Goal: Task Accomplishment & Management: Manage account settings

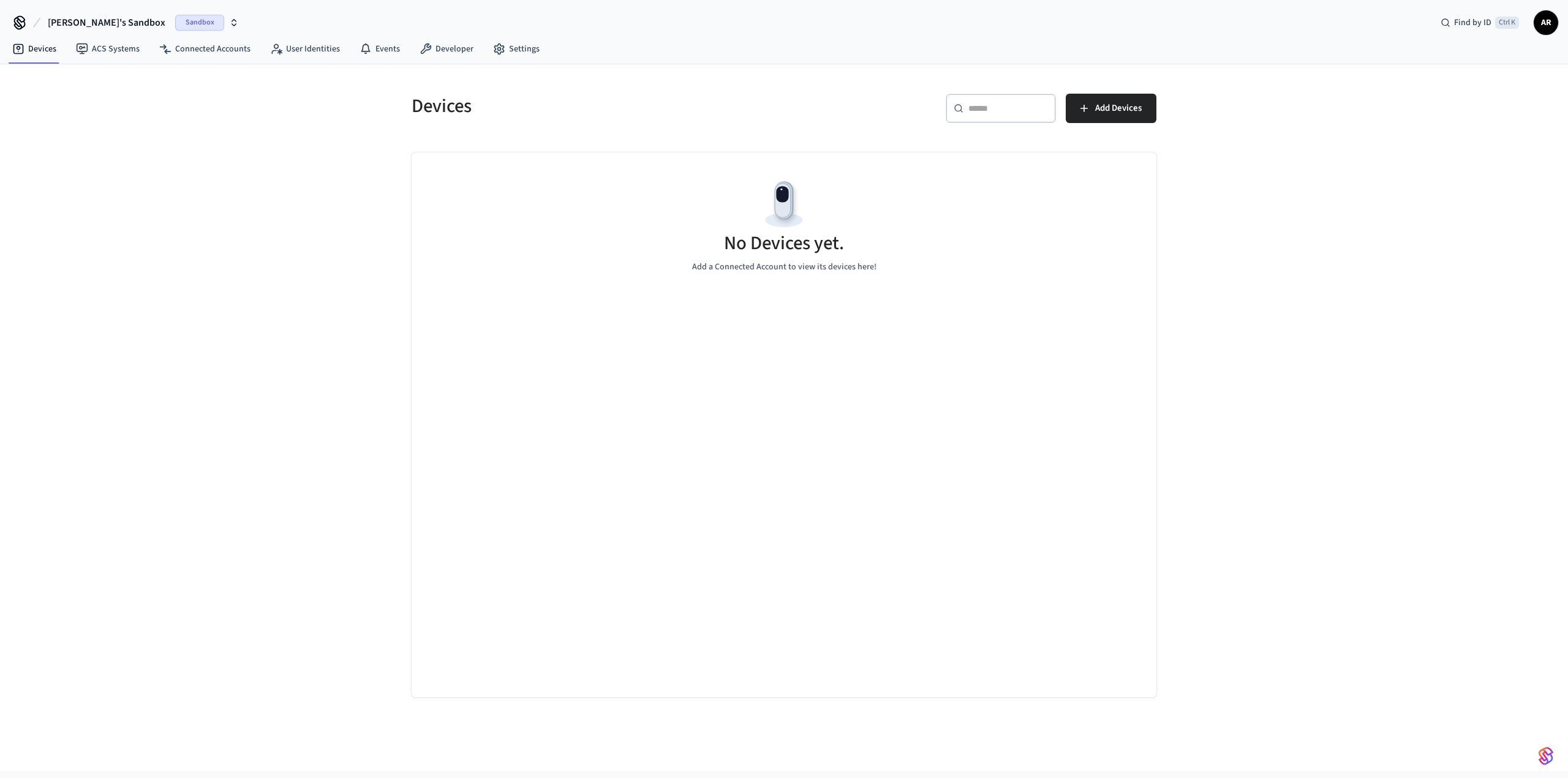
click at [183, 22] on div "Sandbox" at bounding box center [207, 22] width 64 height 16
click at [218, 103] on span "Sandbox" at bounding box center [243, 101] width 49 height 16
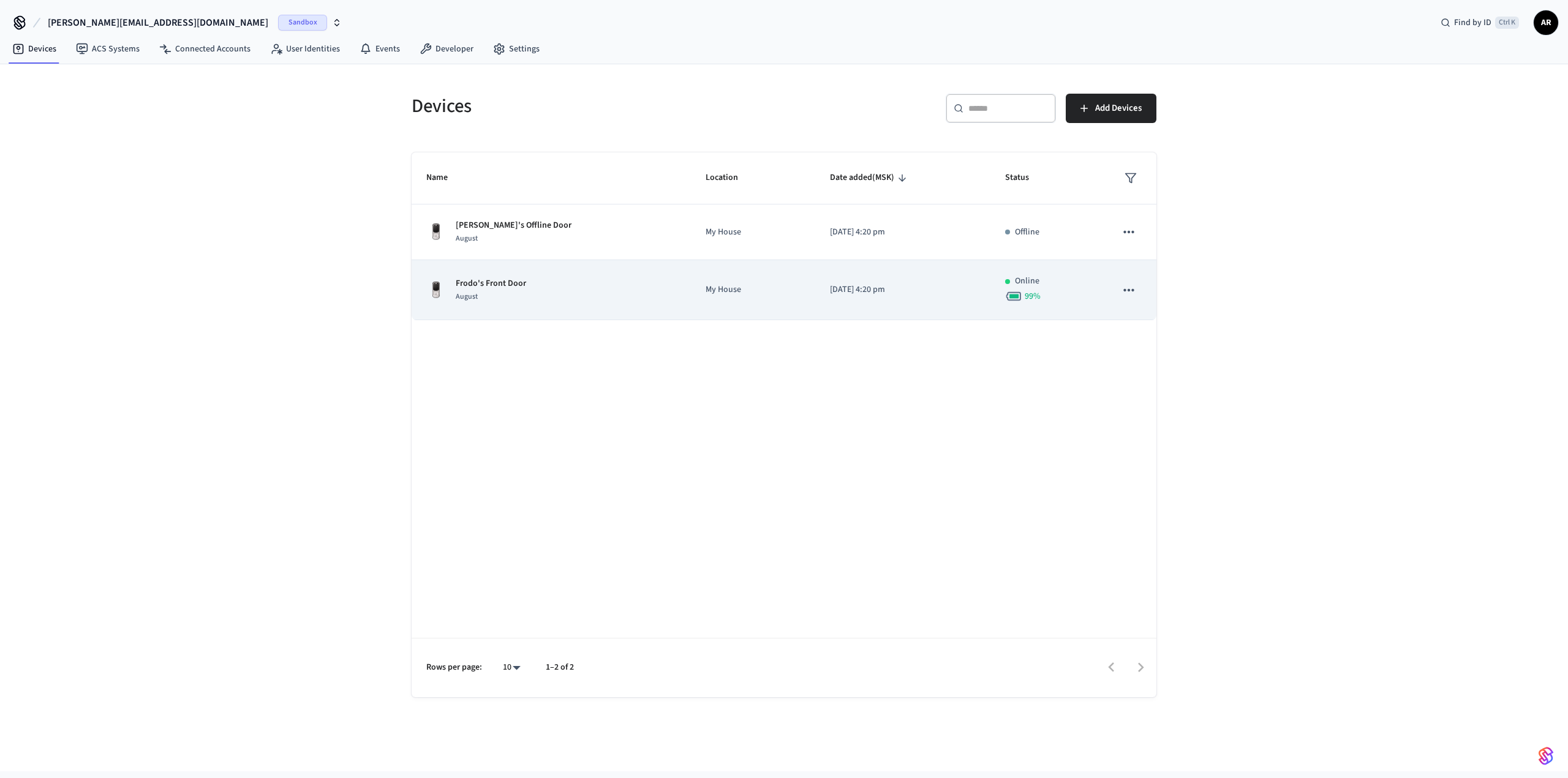
click at [504, 282] on p "Frodo's Front Door" at bounding box center [491, 283] width 71 height 13
click at [1071, 289] on div "99 %" at bounding box center [1046, 296] width 82 height 17
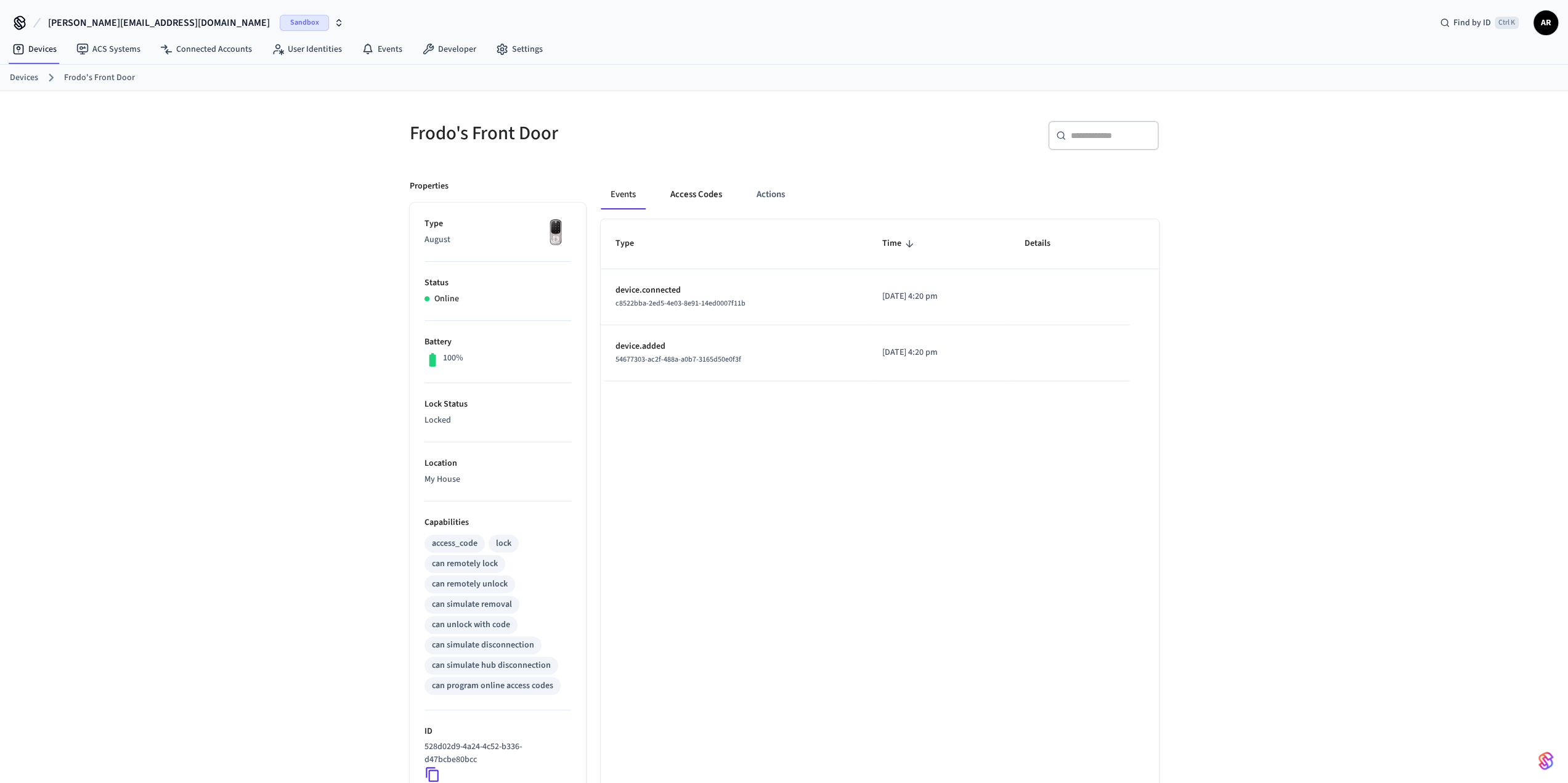
click at [697, 190] on button "Access Codes" at bounding box center [696, 194] width 72 height 29
click at [699, 197] on button "Access Codes" at bounding box center [696, 194] width 72 height 29
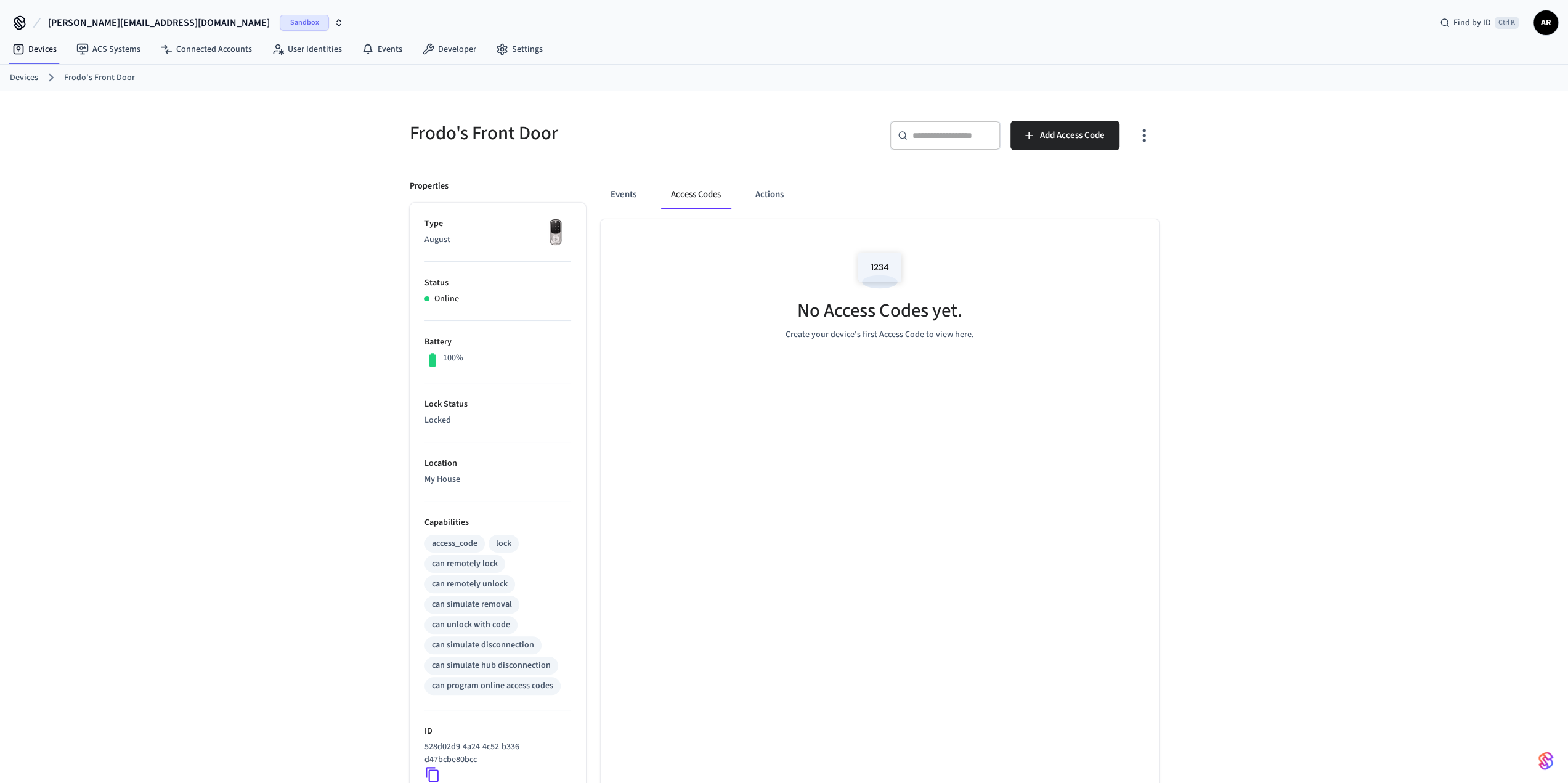
drag, startPoint x: 621, startPoint y: 198, endPoint x: 651, endPoint y: 198, distance: 30.0
click at [621, 198] on button "Events" at bounding box center [623, 194] width 46 height 29
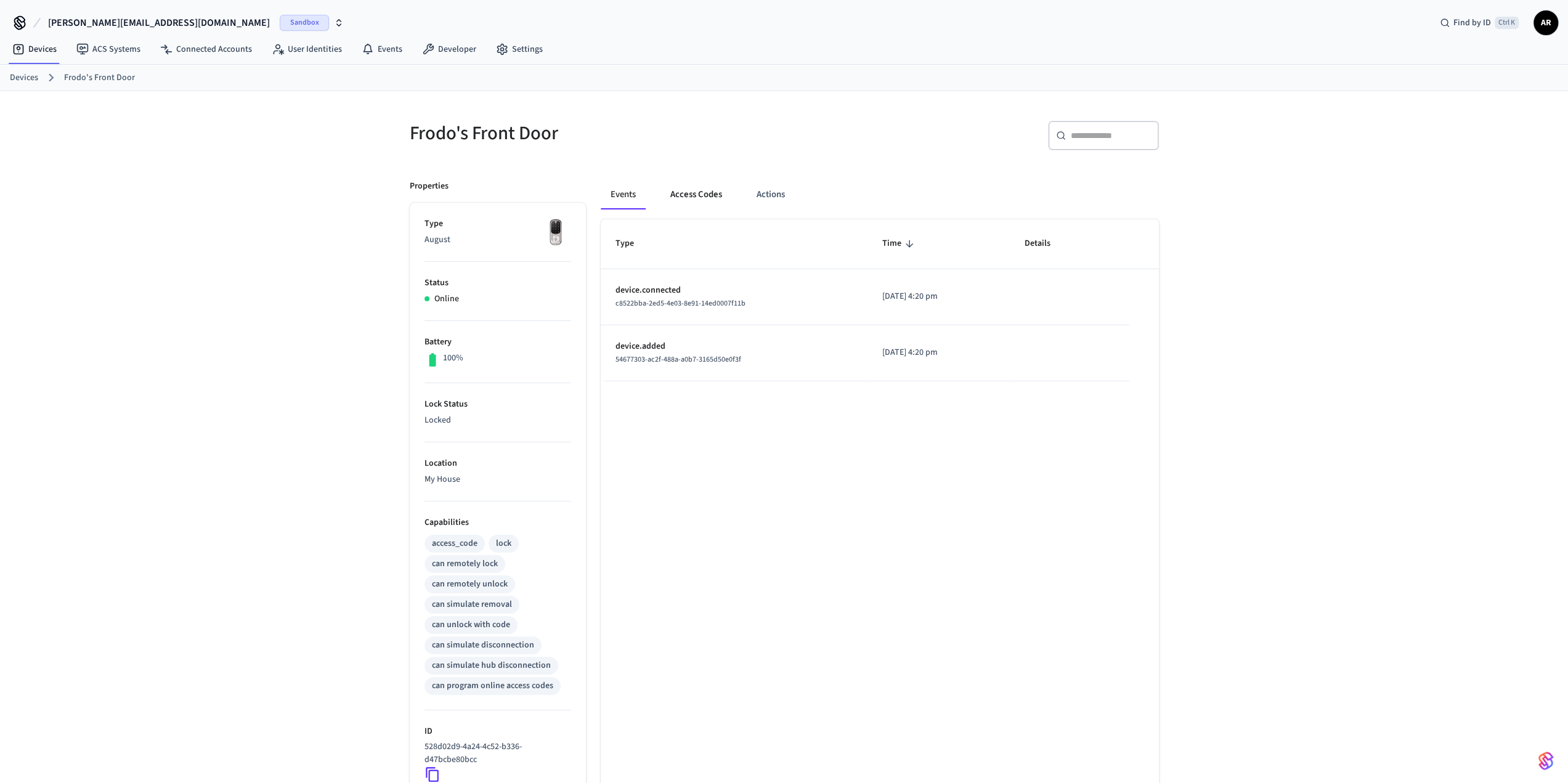
click at [671, 197] on button "Access Codes" at bounding box center [696, 194] width 72 height 29
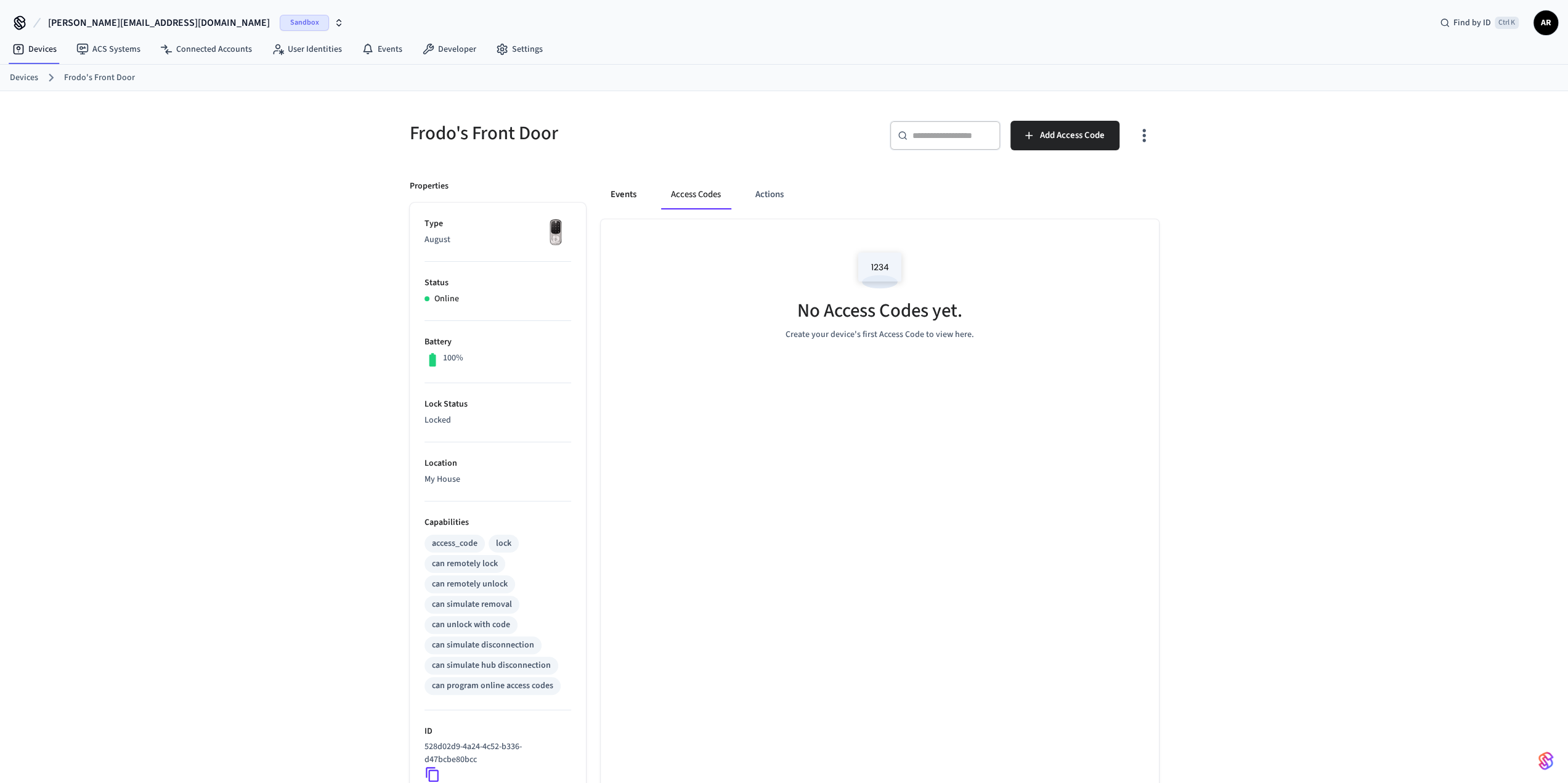
click at [633, 193] on button "Events" at bounding box center [623, 194] width 46 height 29
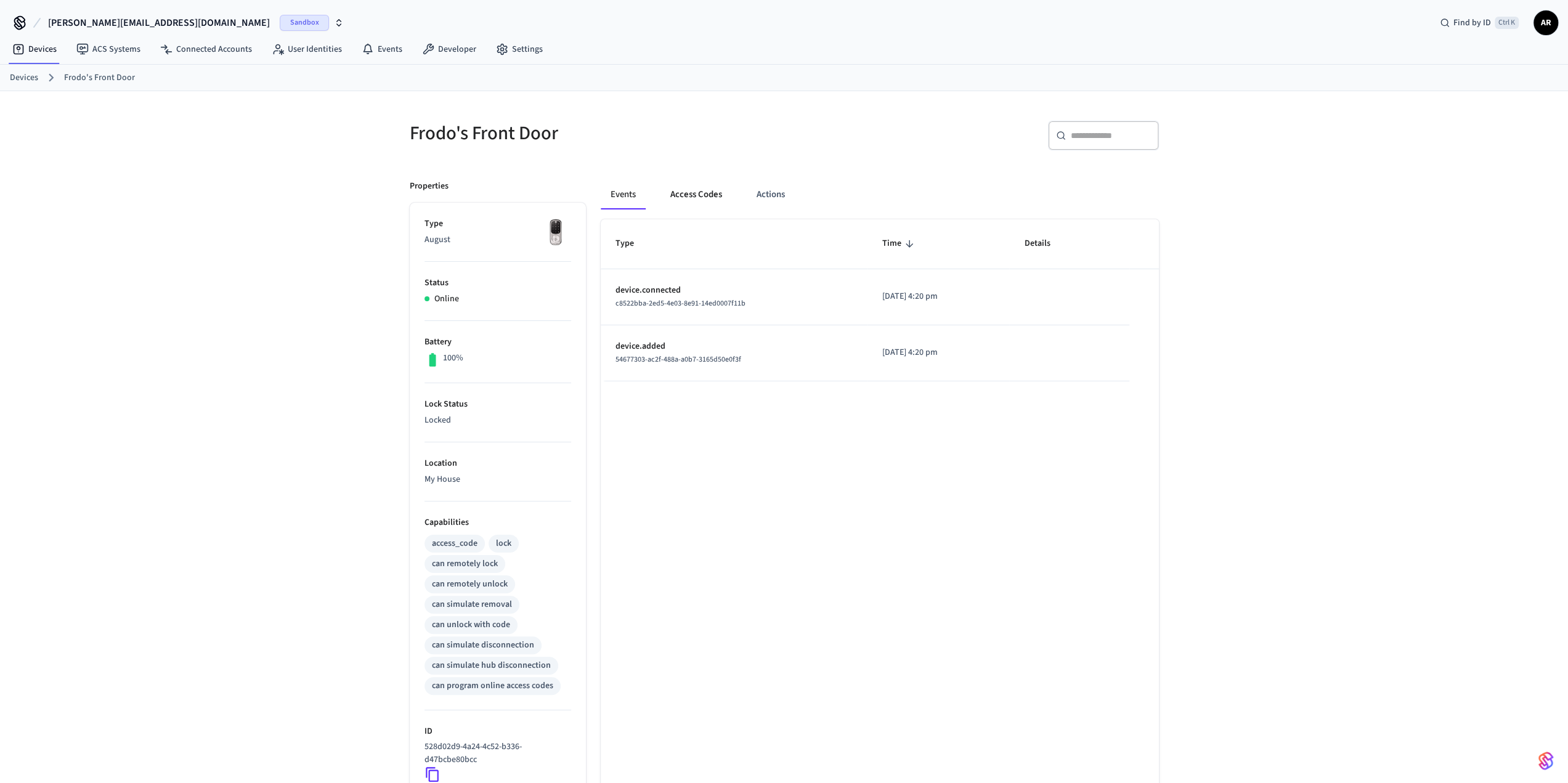
click at [700, 191] on button "Access Codes" at bounding box center [696, 194] width 72 height 29
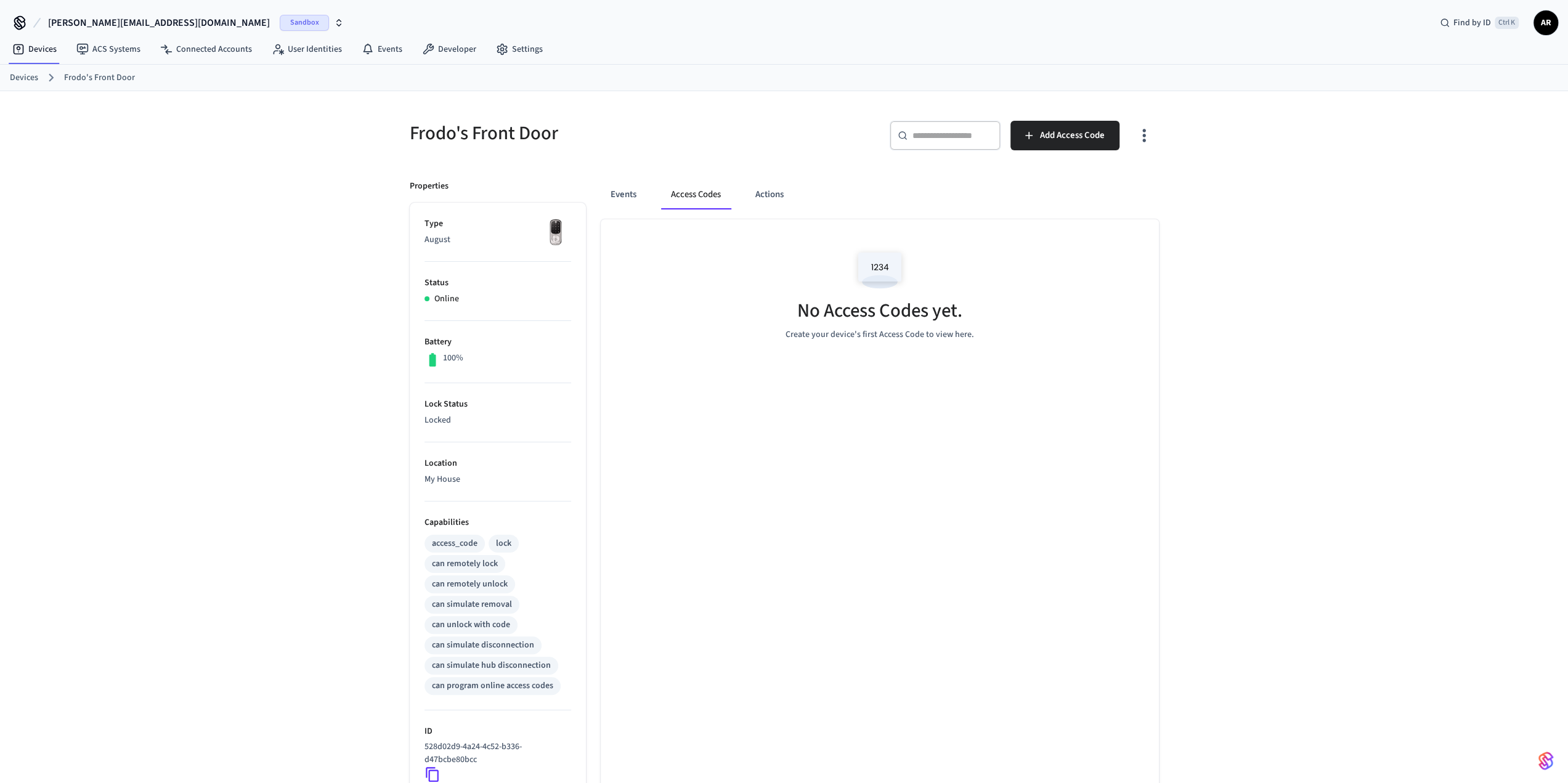
drag, startPoint x: 630, startPoint y: 193, endPoint x: 658, endPoint y: 193, distance: 28.0
click at [636, 193] on button "Events" at bounding box center [623, 194] width 46 height 29
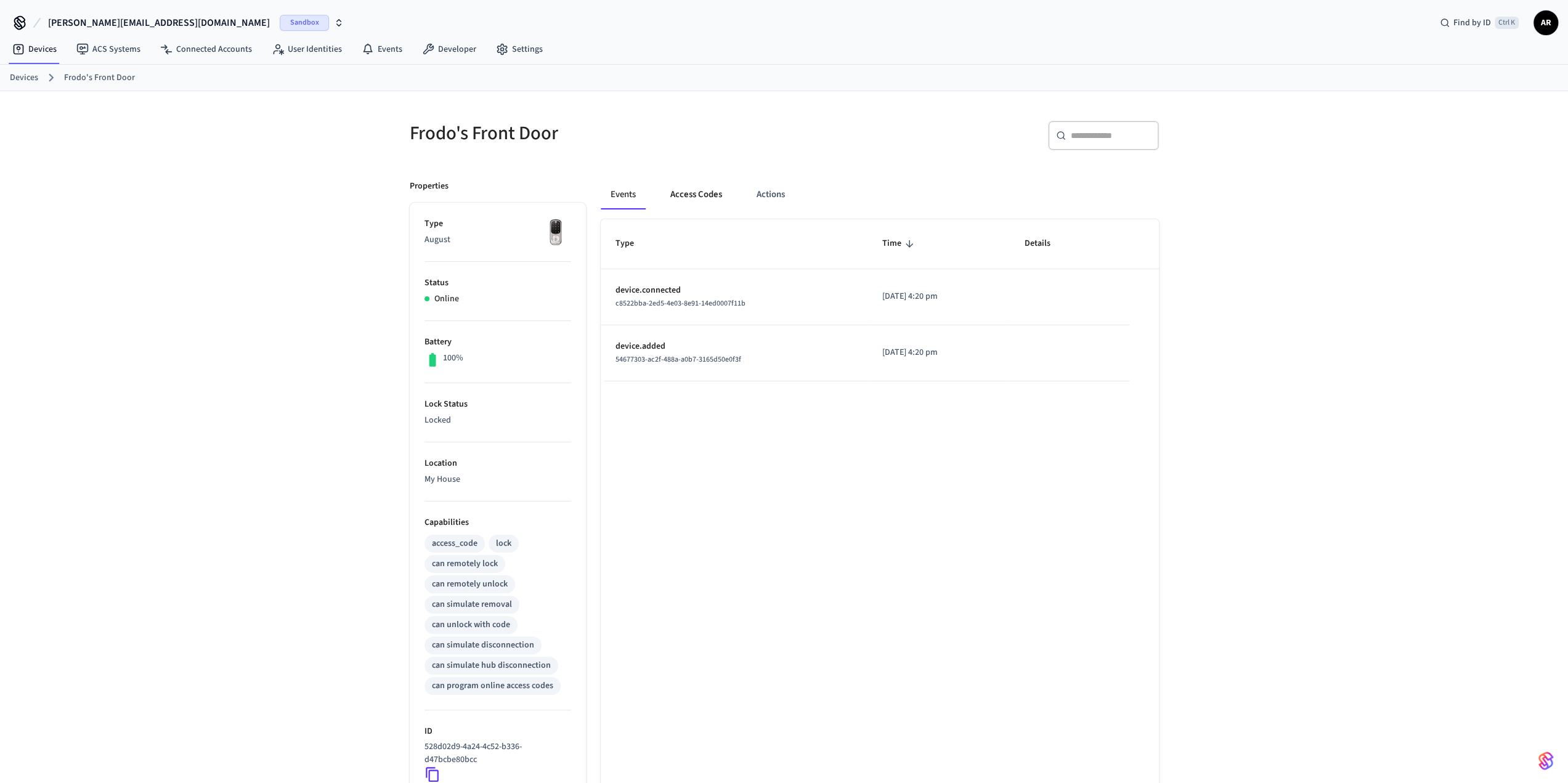
click at [711, 191] on button "Access Codes" at bounding box center [696, 194] width 72 height 29
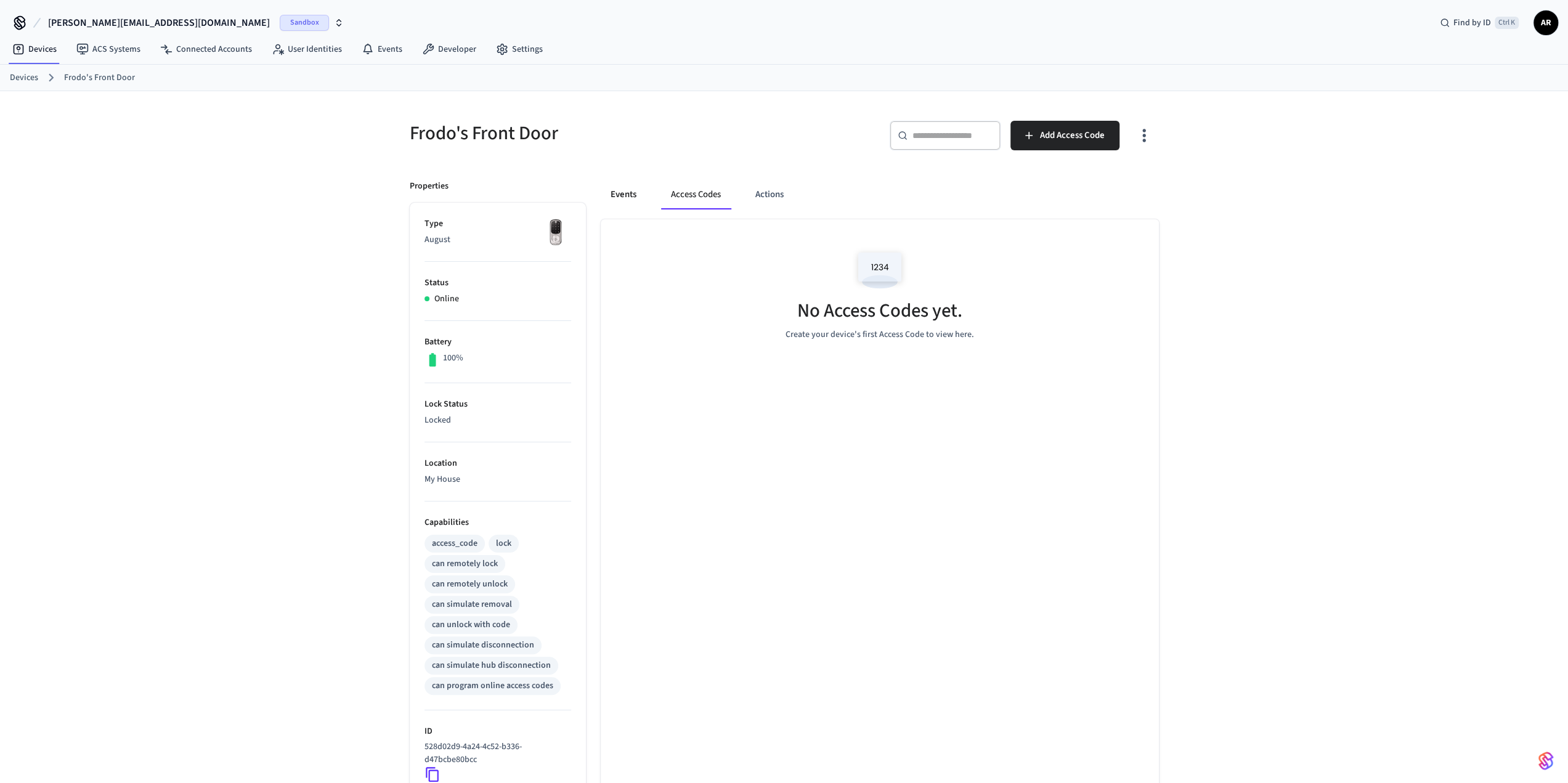
click at [633, 192] on button "Events" at bounding box center [623, 194] width 46 height 29
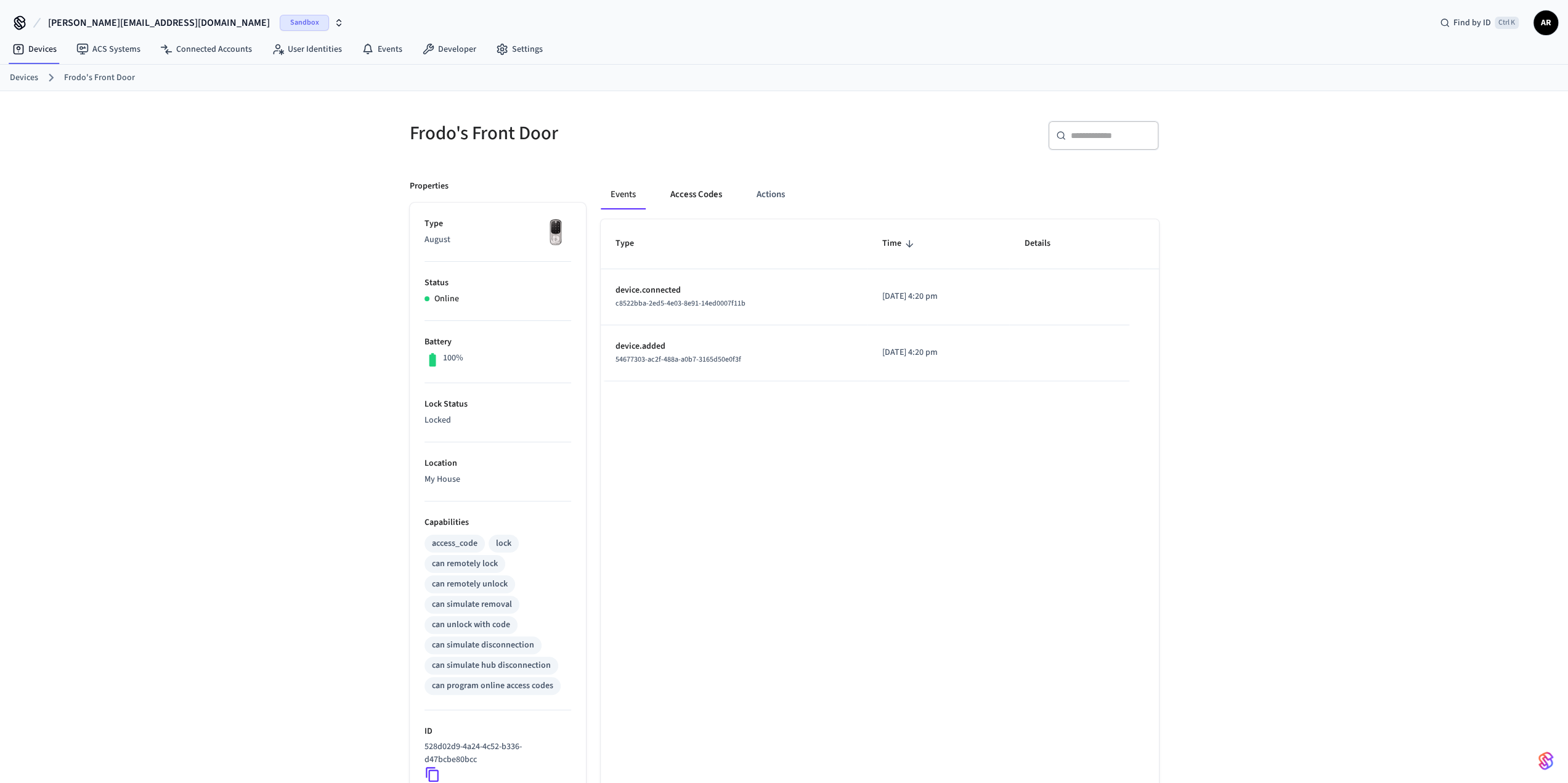
click at [690, 190] on button "Access Codes" at bounding box center [696, 194] width 72 height 29
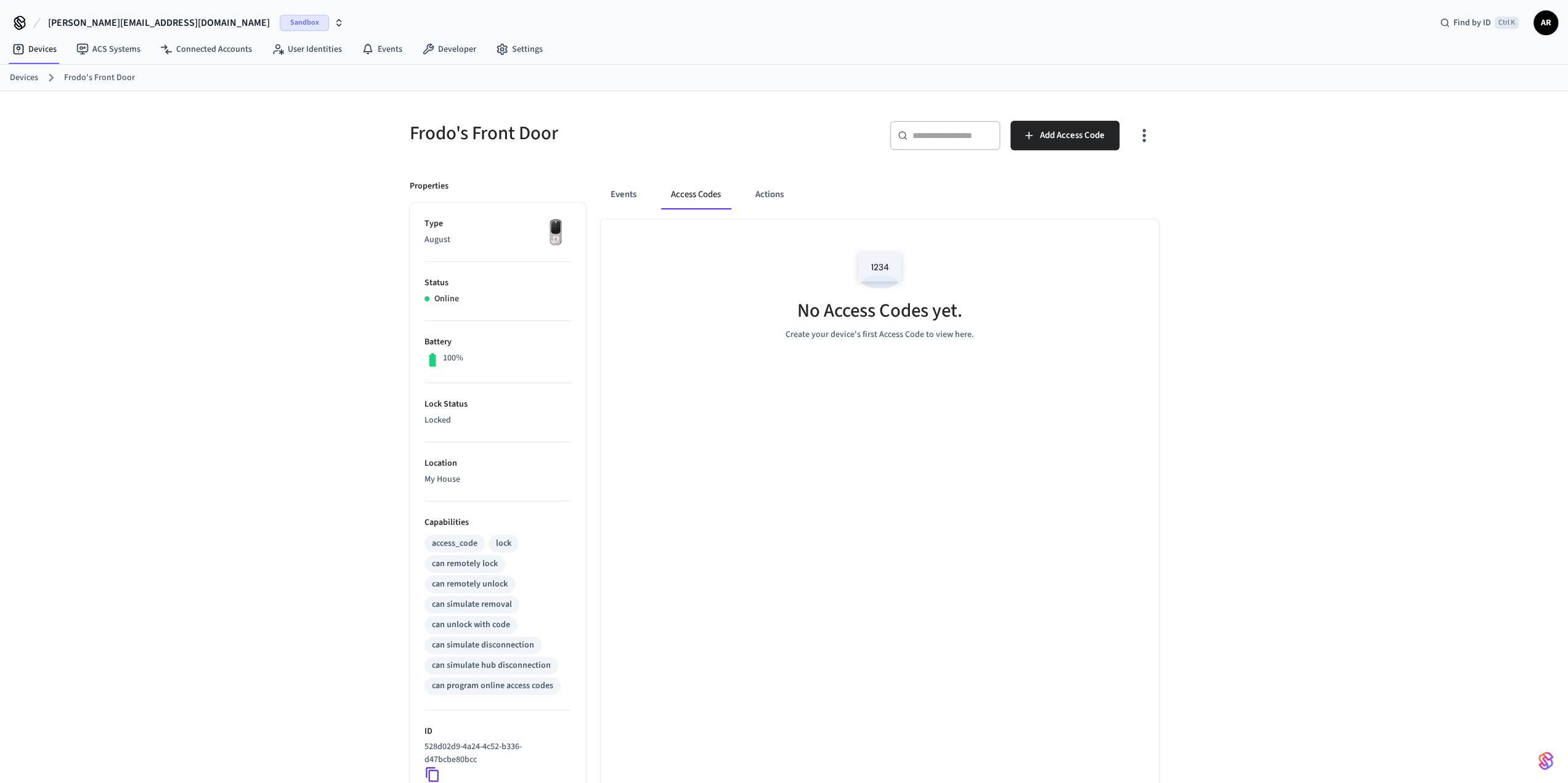
drag, startPoint x: 637, startPoint y: 191, endPoint x: 697, endPoint y: 191, distance: 60.0
click at [639, 191] on button "Events" at bounding box center [623, 194] width 46 height 29
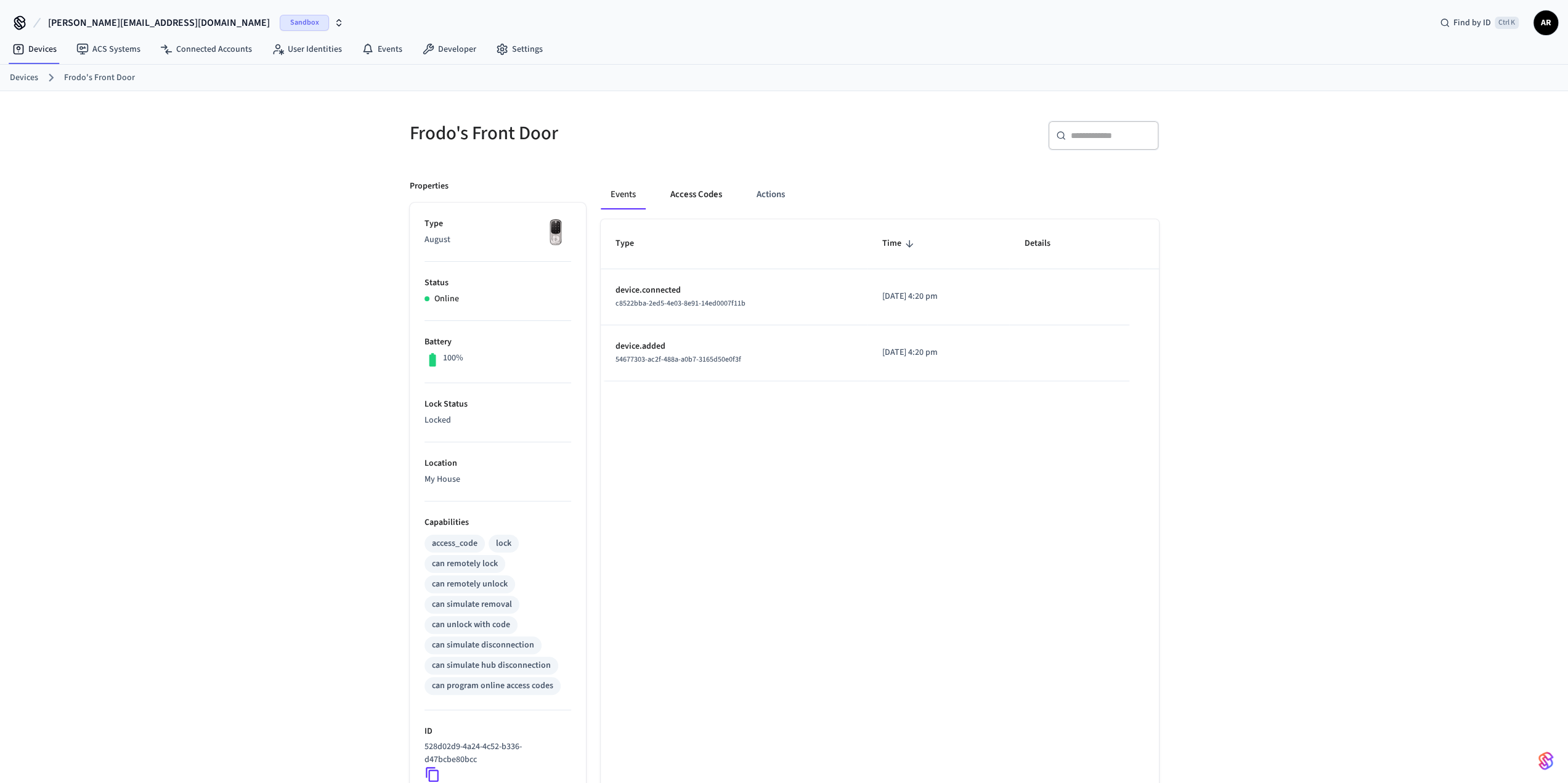
click at [701, 192] on button "Access Codes" at bounding box center [696, 194] width 72 height 29
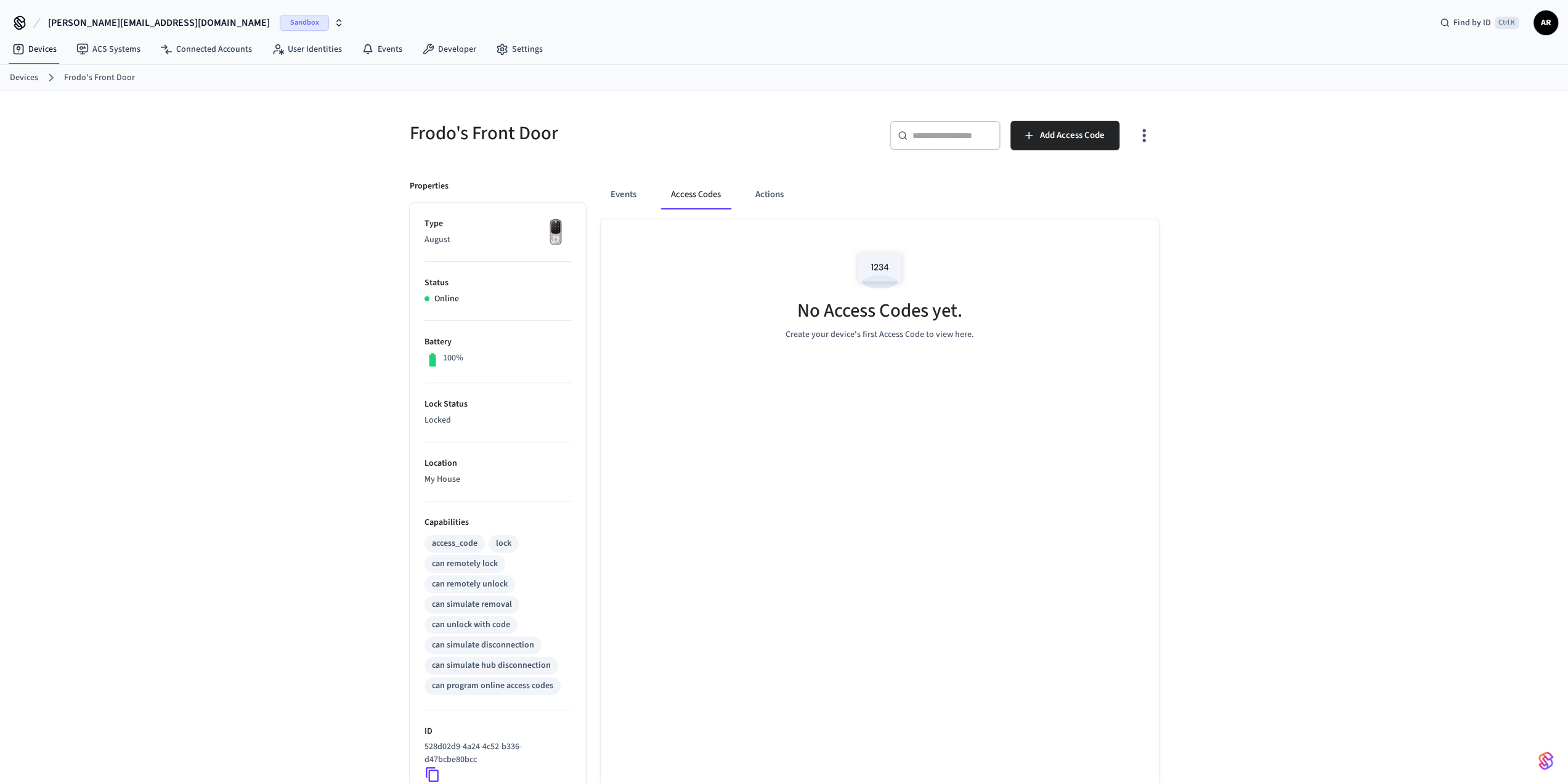
drag, startPoint x: 619, startPoint y: 193, endPoint x: 689, endPoint y: 193, distance: 70.0
click at [621, 193] on button "Events" at bounding box center [623, 194] width 46 height 29
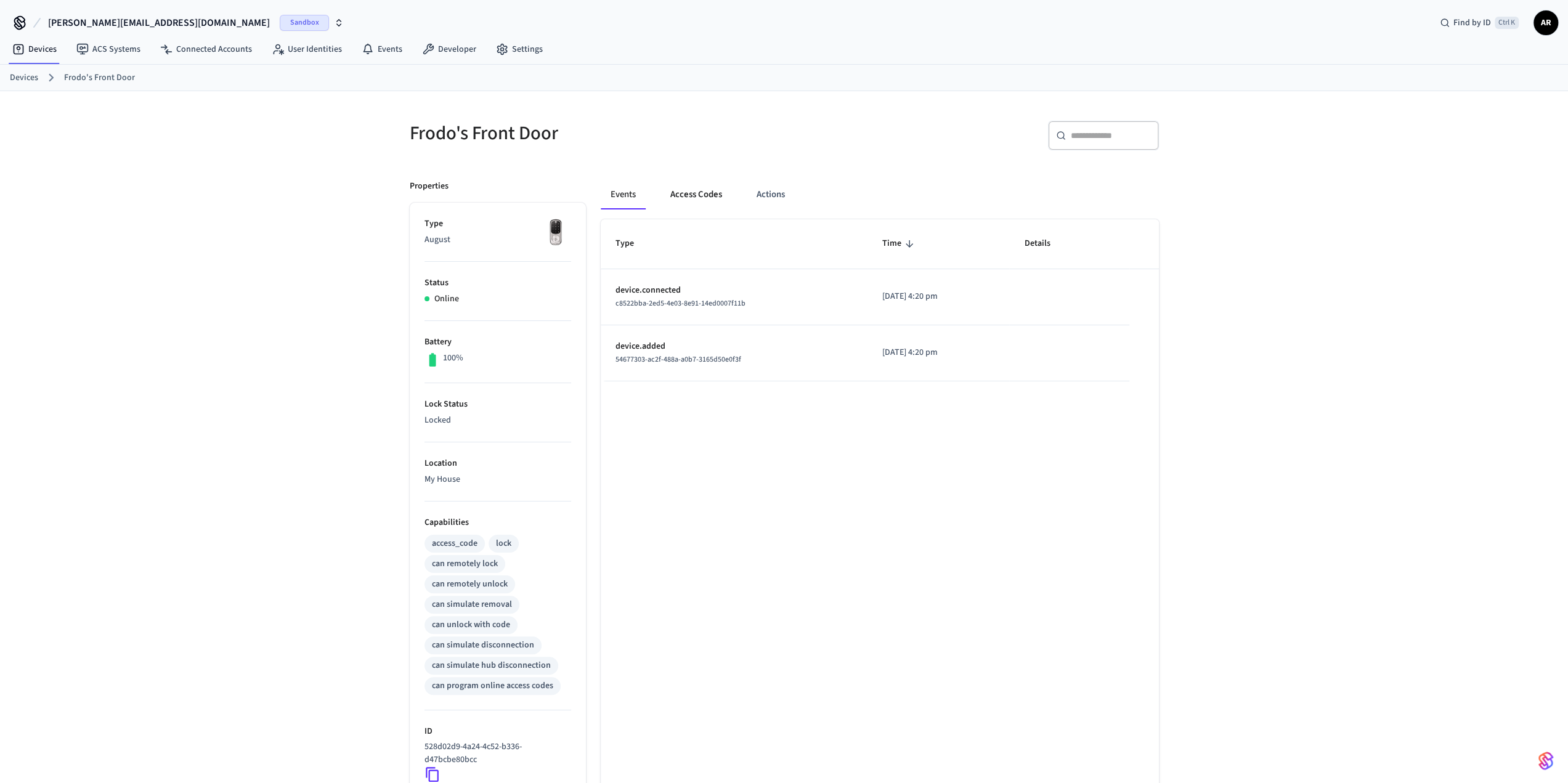
click at [692, 193] on button "Access Codes" at bounding box center [696, 194] width 72 height 29
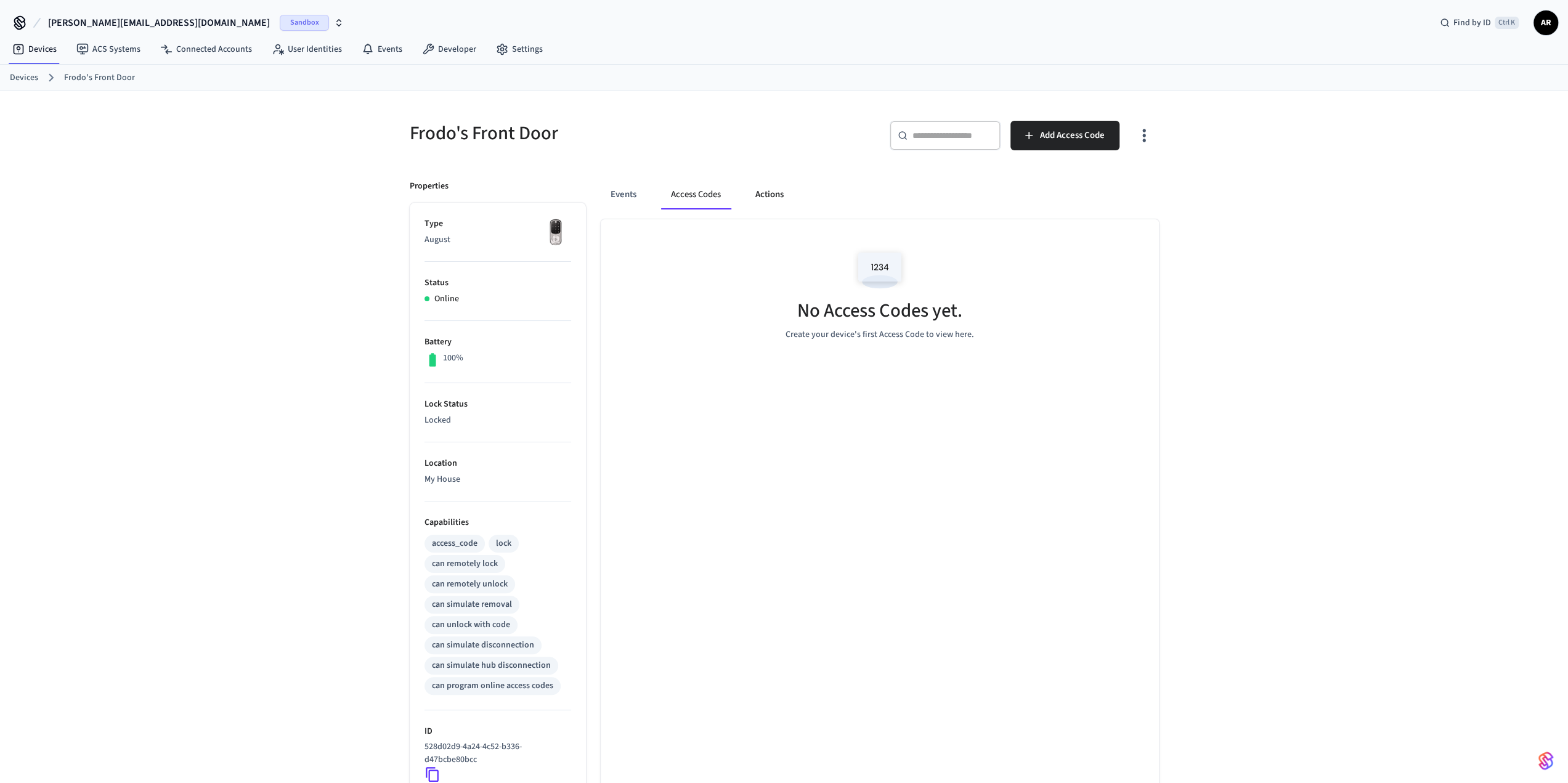
click at [751, 190] on button "Actions" at bounding box center [769, 194] width 48 height 29
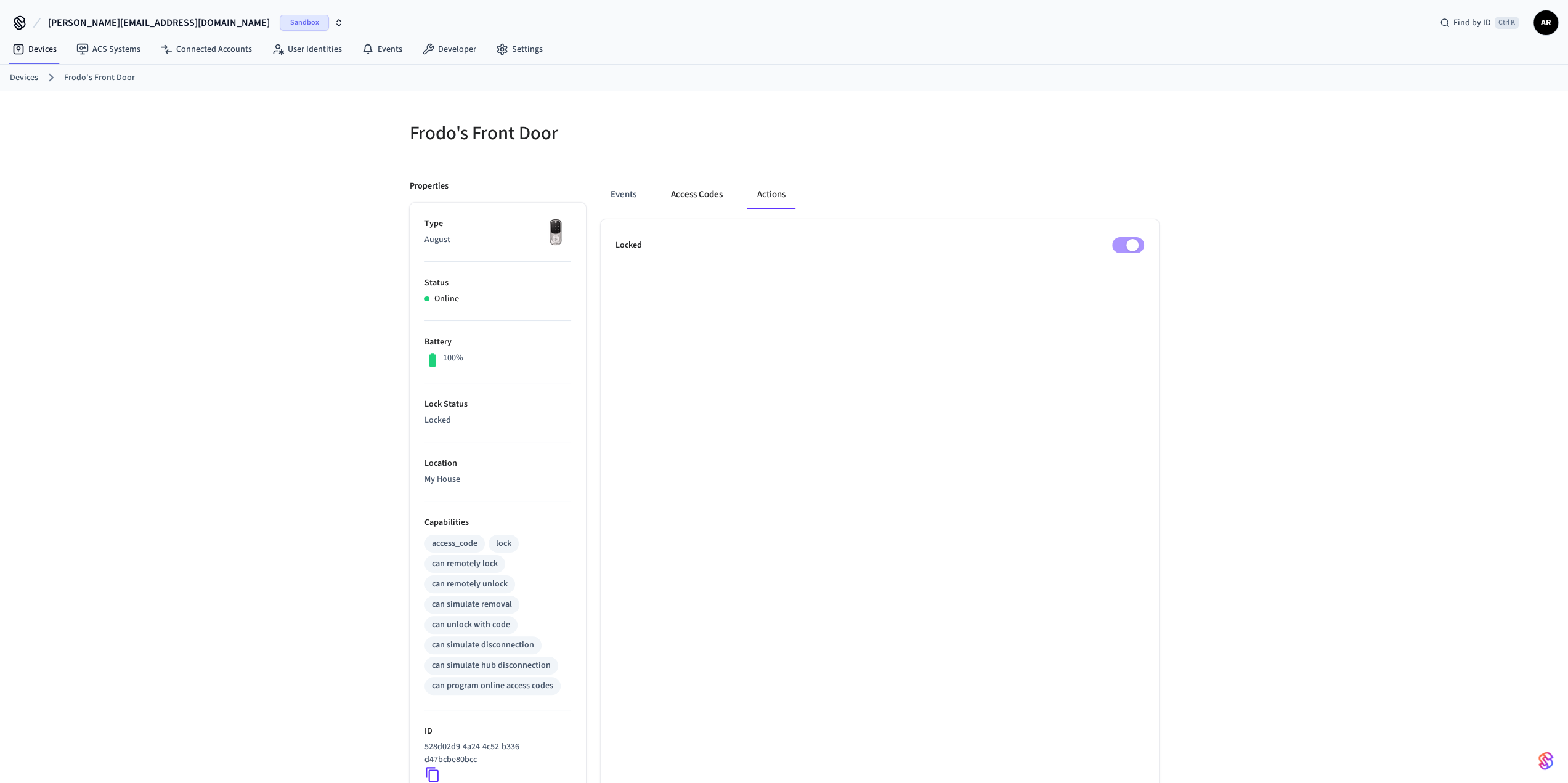
click at [722, 191] on button "Access Codes" at bounding box center [697, 194] width 72 height 29
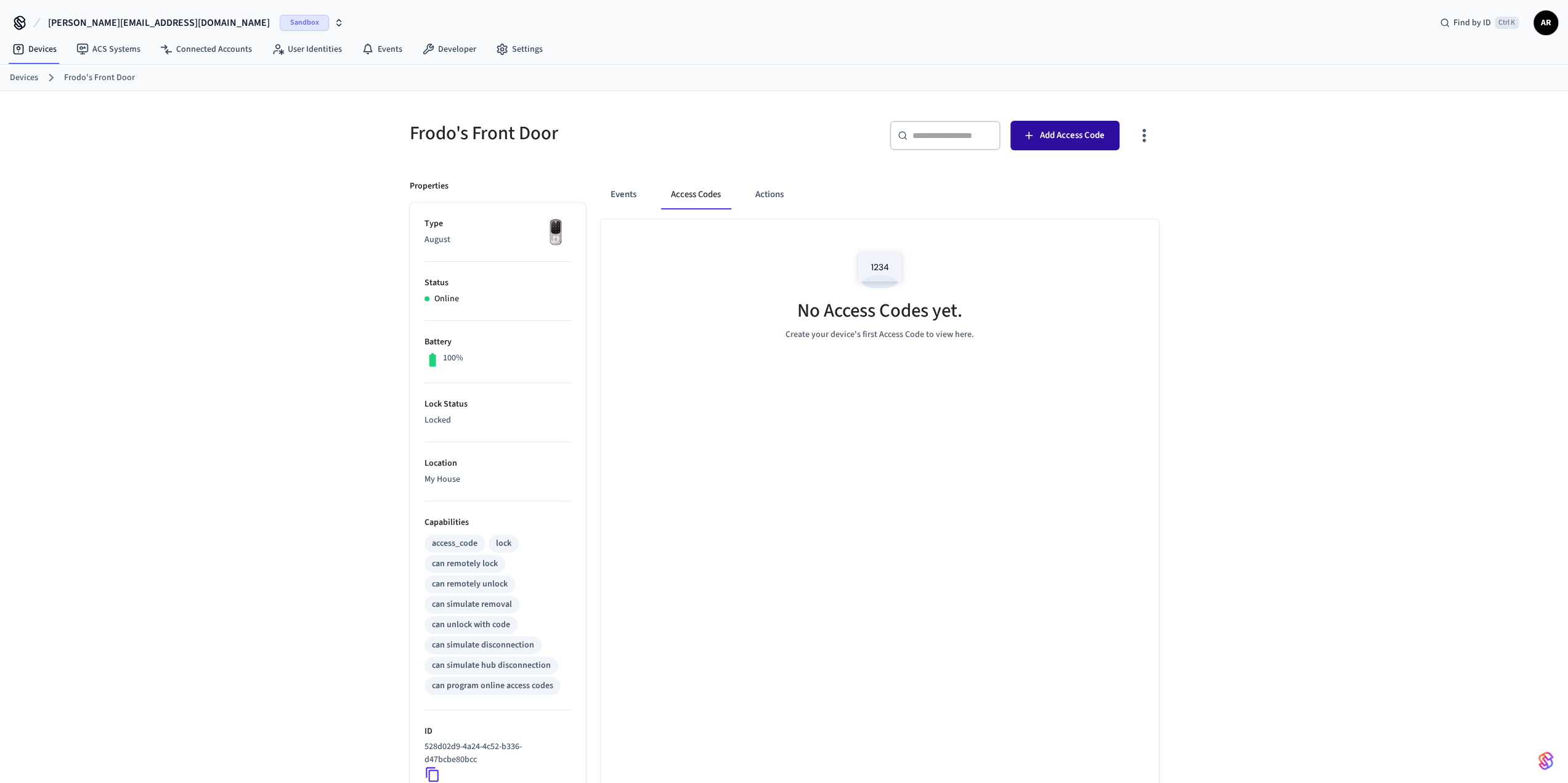
click at [1083, 141] on span "Add Access Code" at bounding box center [1072, 135] width 65 height 16
